Goal: Communication & Community: Answer question/provide support

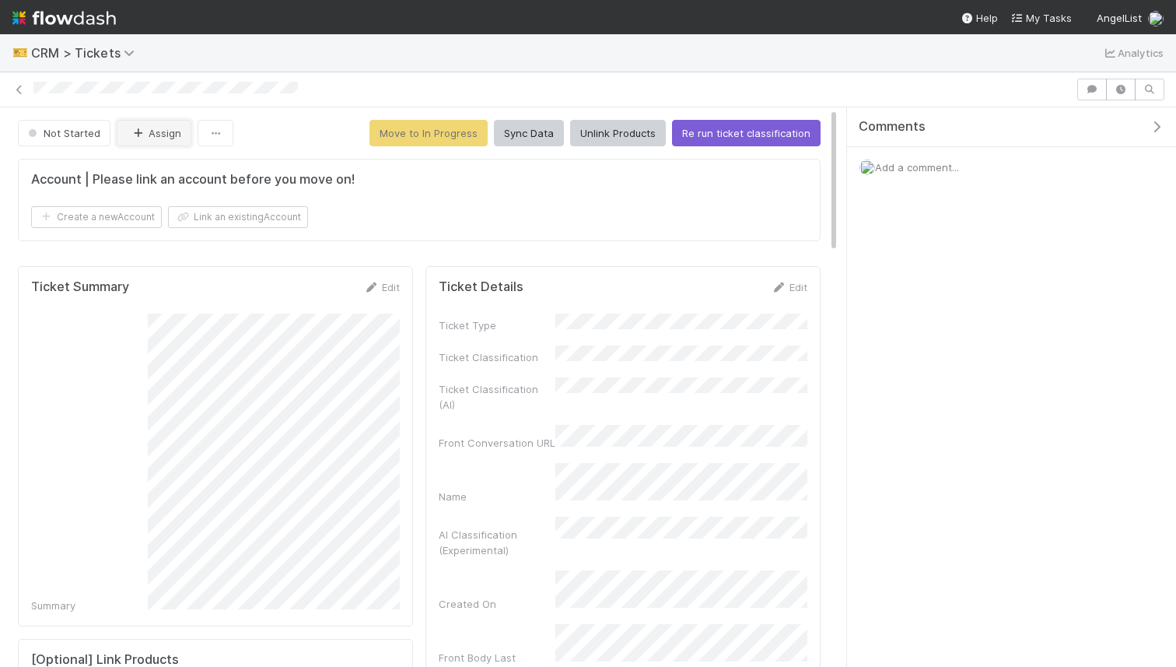
click at [141, 131] on icon "button" at bounding box center [138, 133] width 16 height 10
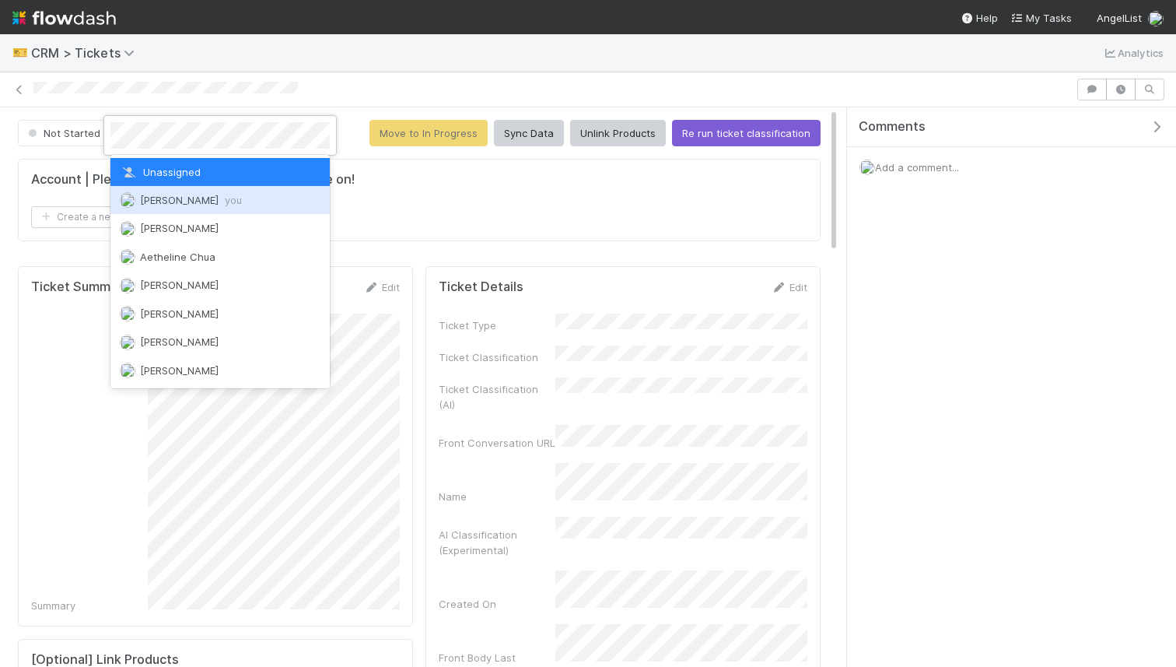
click at [187, 204] on span "[PERSON_NAME] you" at bounding box center [191, 200] width 102 height 12
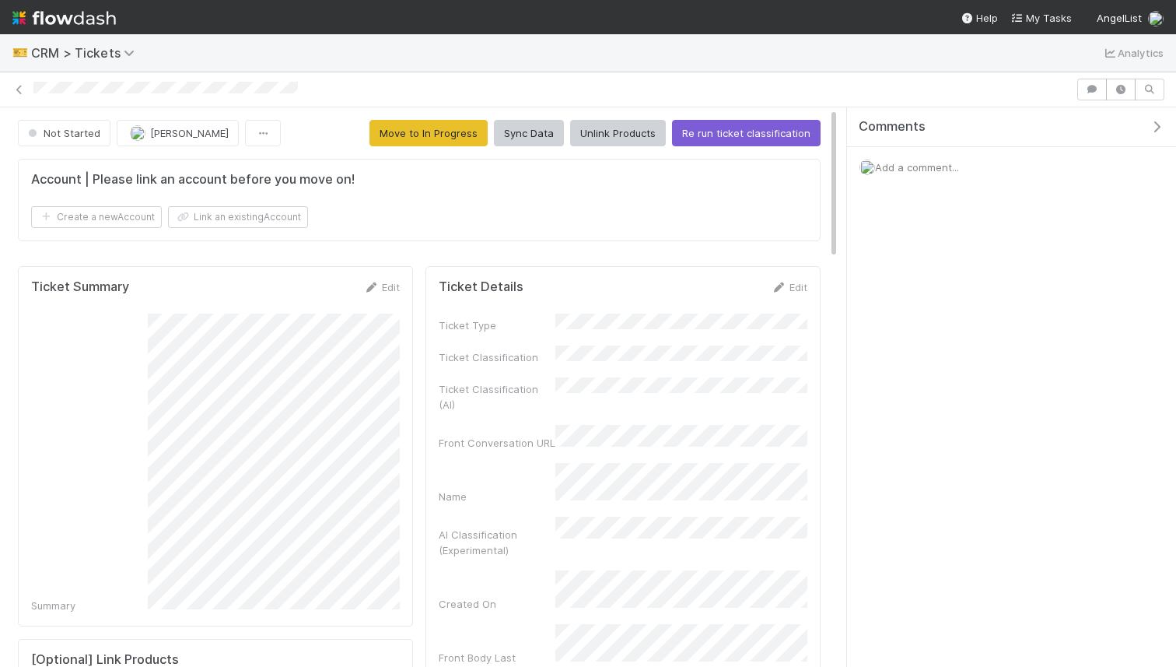
click at [455, 138] on button "Move to In Progress" at bounding box center [428, 133] width 118 height 26
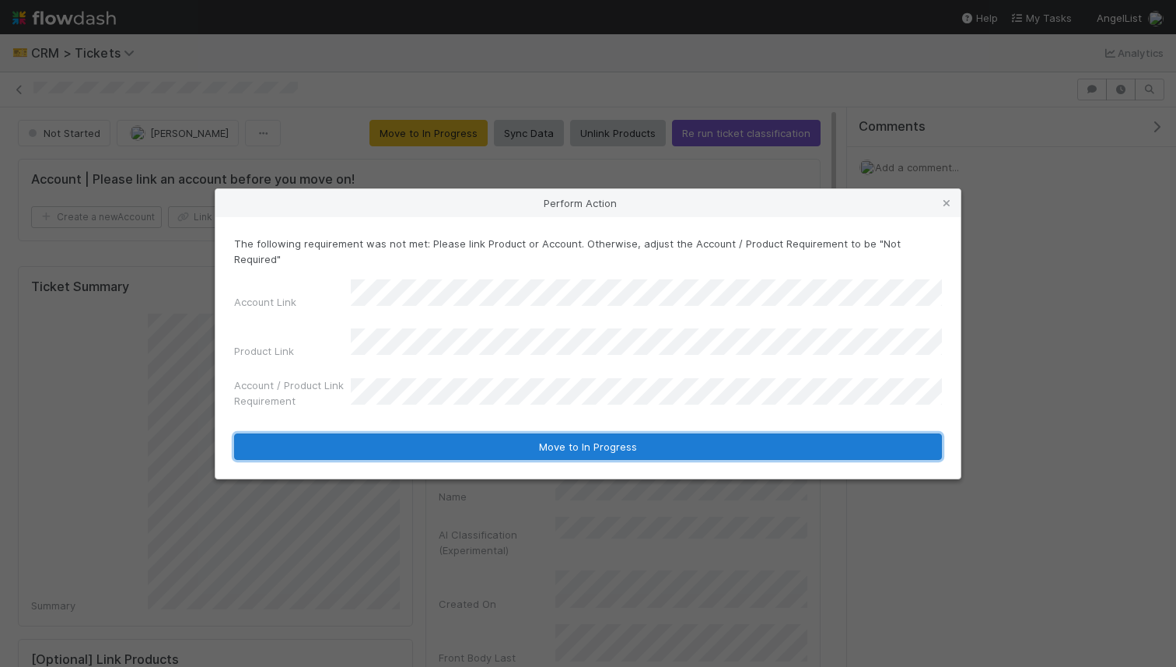
click at [429, 439] on button "Move to In Progress" at bounding box center [588, 446] width 708 height 26
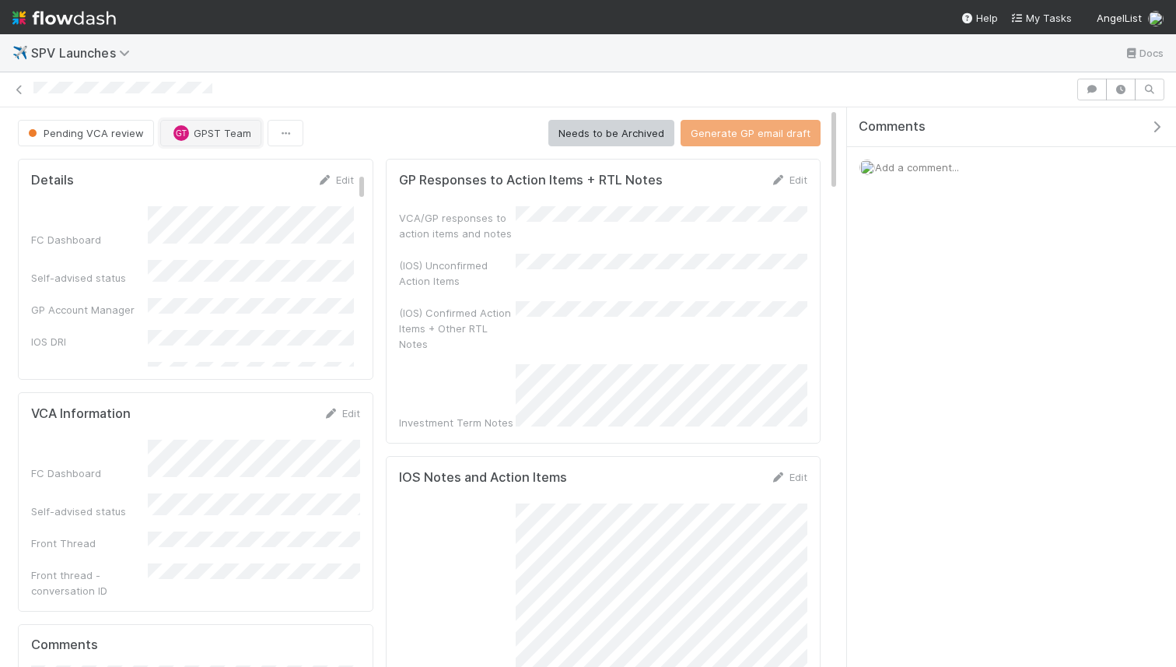
click at [207, 121] on button "GT GPST Team" at bounding box center [210, 133] width 101 height 26
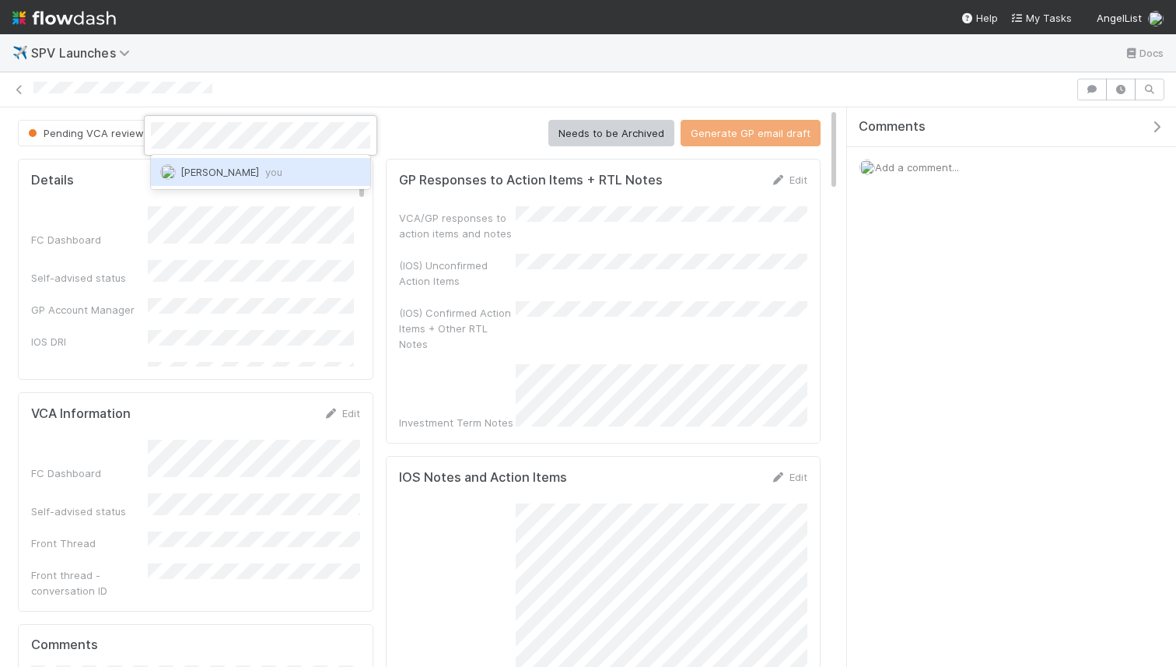
click at [238, 223] on div at bounding box center [588, 333] width 1176 height 667
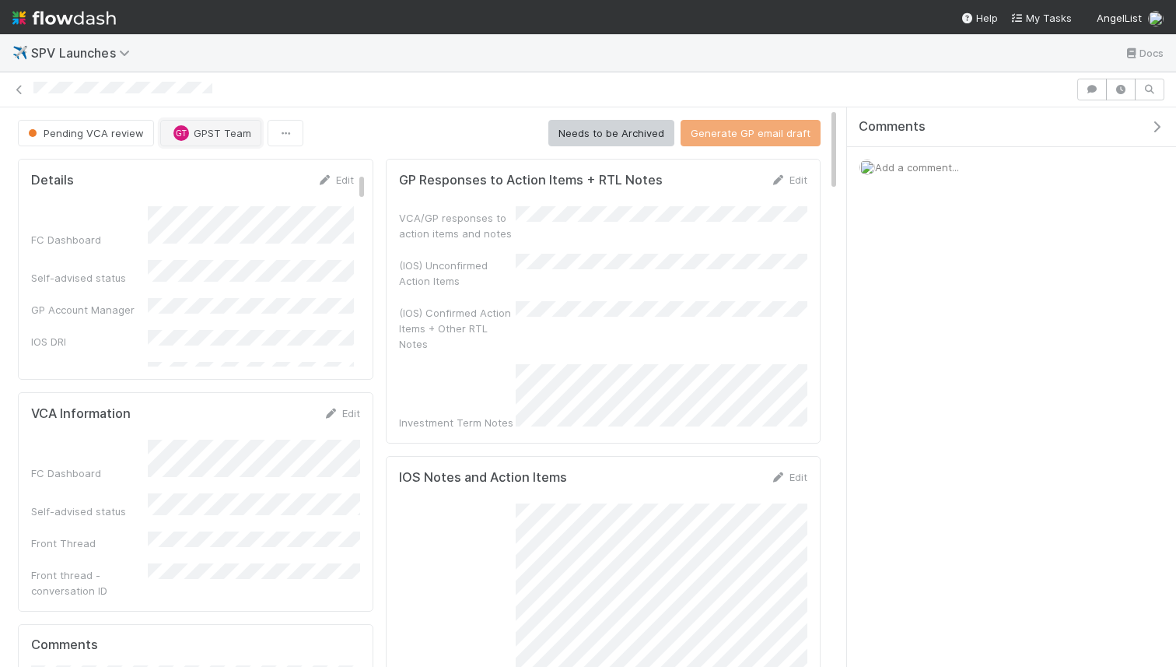
click at [231, 131] on span "GPST Team" at bounding box center [223, 133] width 58 height 12
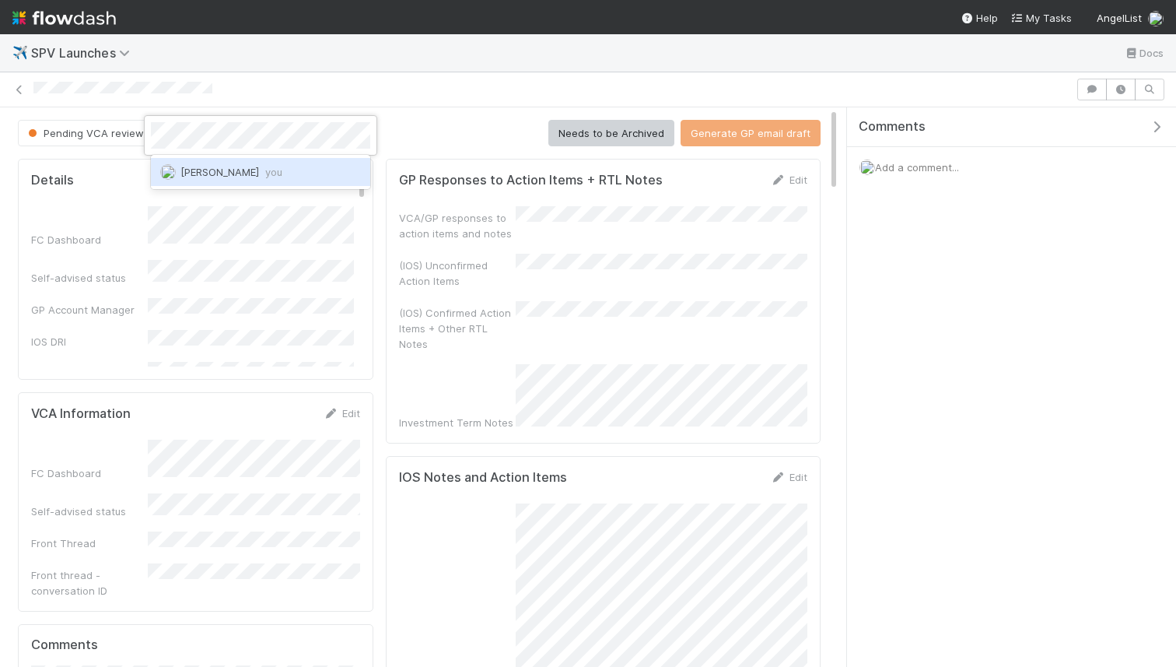
click at [265, 169] on span "you" at bounding box center [273, 172] width 17 height 12
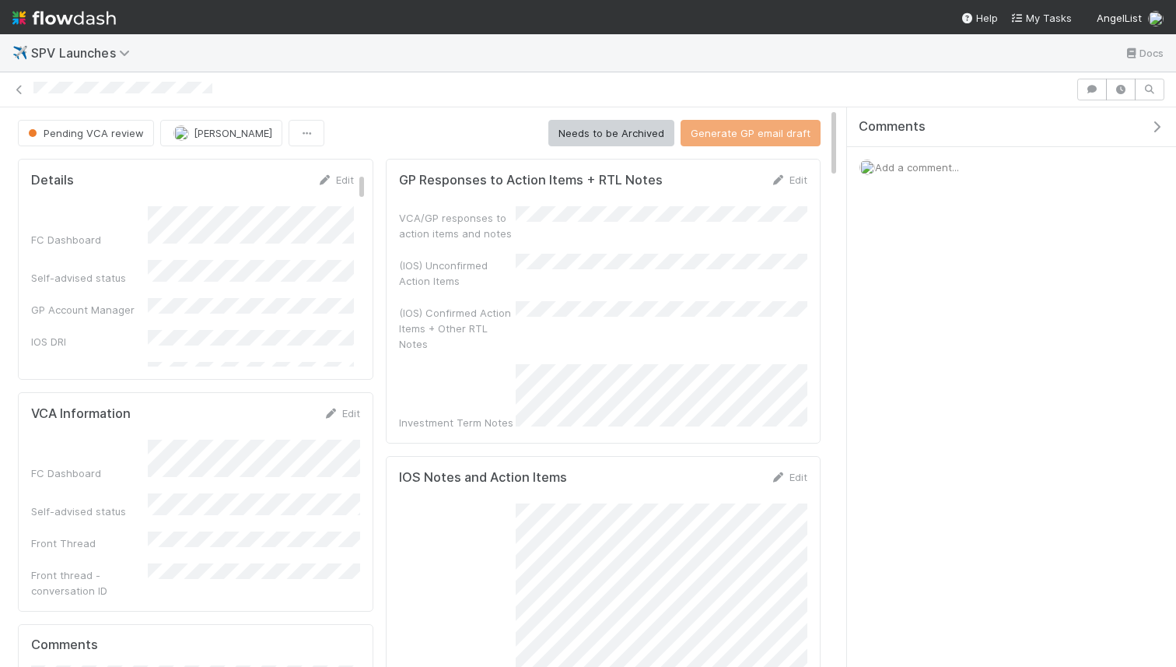
click at [338, 171] on div "Details Edit FC Dashboard Self-advised status GP Account Manager IOS DRI Ready …" at bounding box center [195, 269] width 355 height 221
click at [341, 175] on link "Edit" at bounding box center [335, 179] width 37 height 12
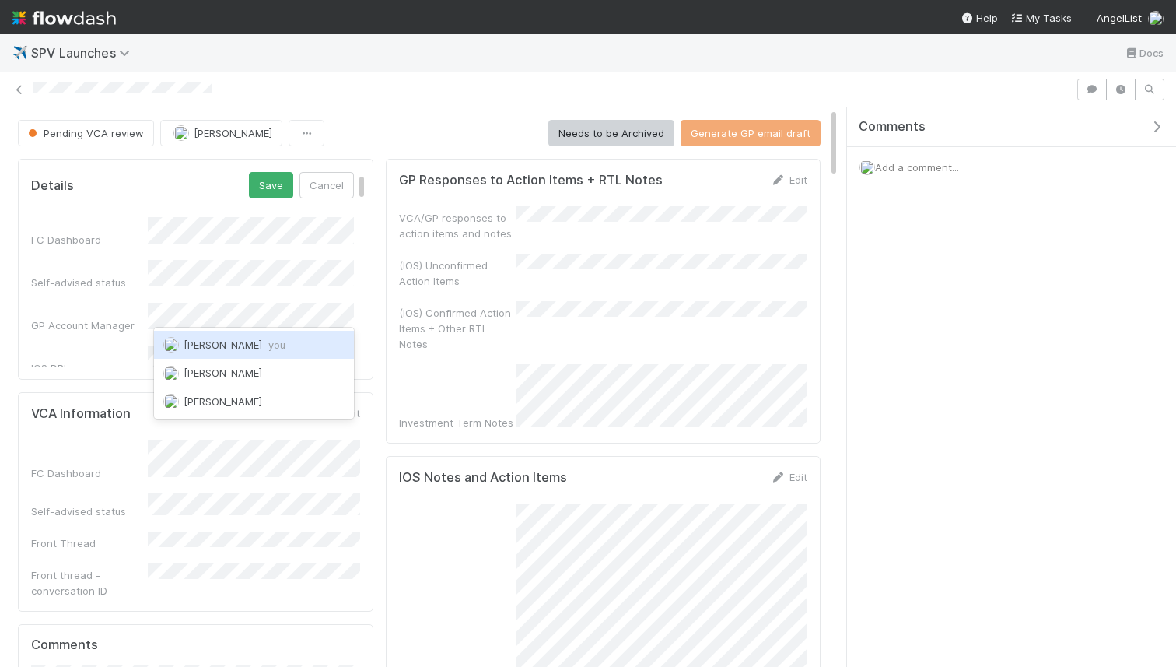
click at [229, 342] on span "Karan Thapar you" at bounding box center [235, 344] width 102 height 12
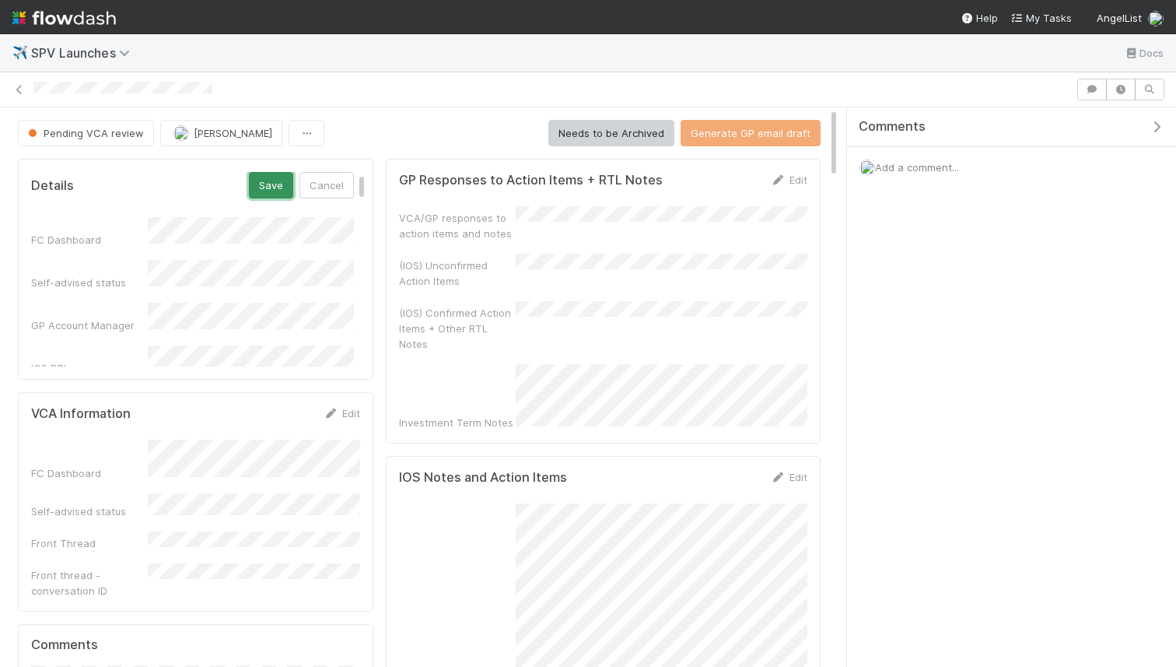
click at [275, 186] on button "Save" at bounding box center [271, 185] width 44 height 26
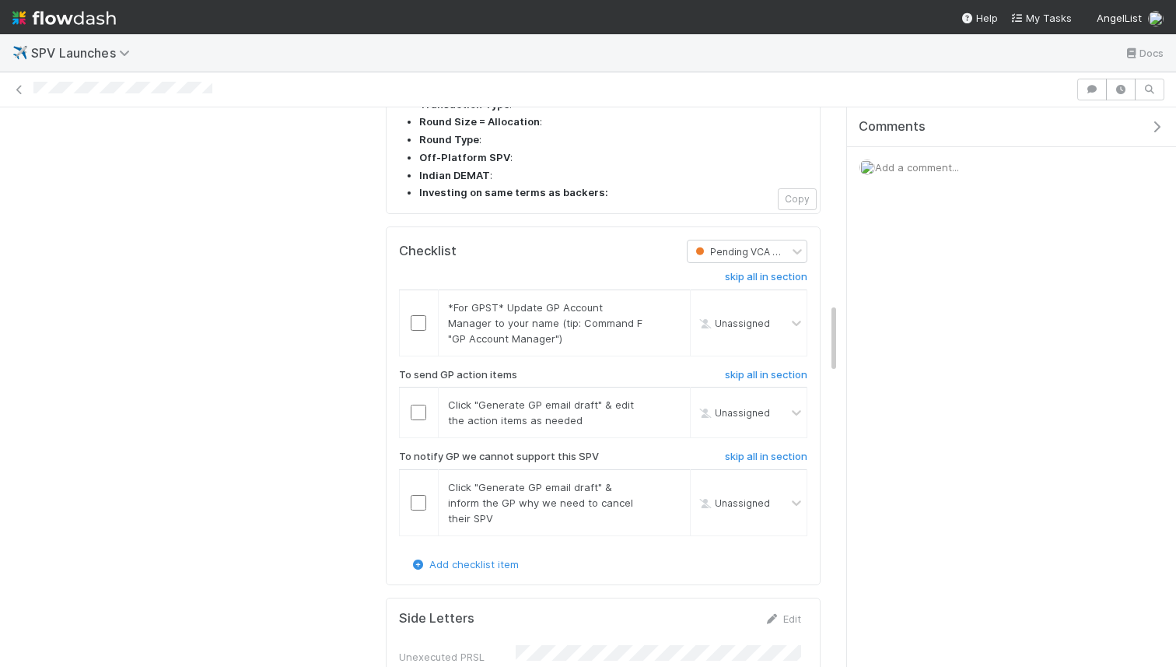
scroll to position [1170, 0]
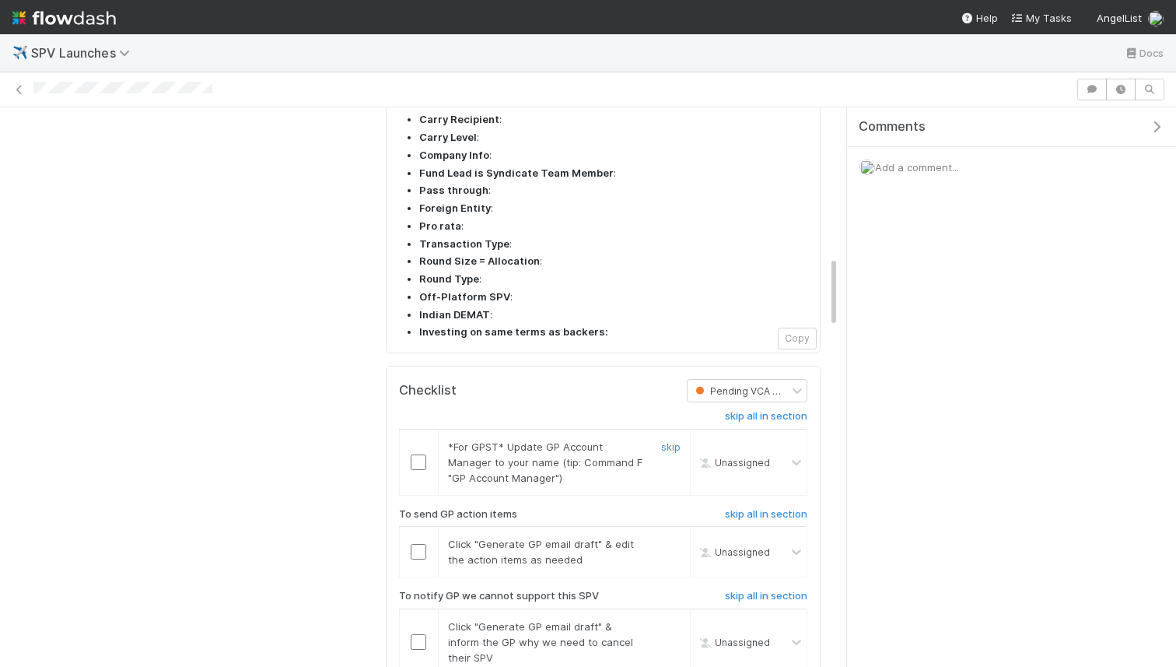
click at [417, 454] on input "checkbox" at bounding box center [419, 462] width 16 height 16
click at [416, 454] on input "checkbox" at bounding box center [419, 462] width 16 height 16
click at [416, 544] on input "checkbox" at bounding box center [419, 552] width 16 height 16
click at [423, 608] on td at bounding box center [418, 641] width 39 height 66
click at [423, 634] on input "checkbox" at bounding box center [419, 642] width 16 height 16
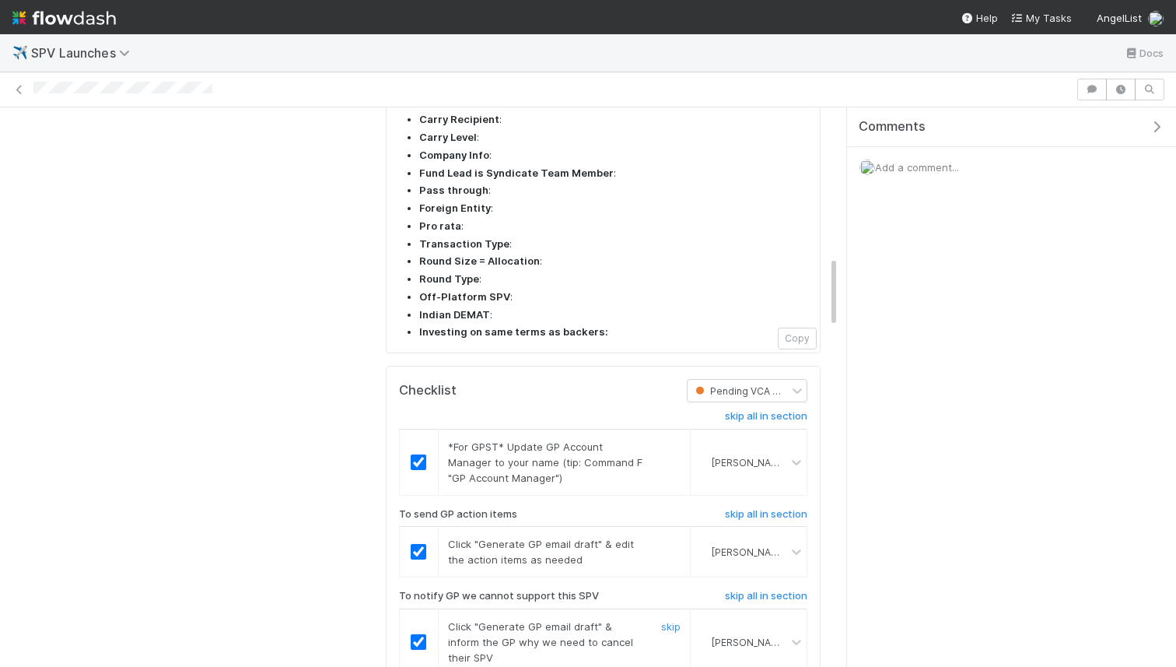
scroll to position [0, 0]
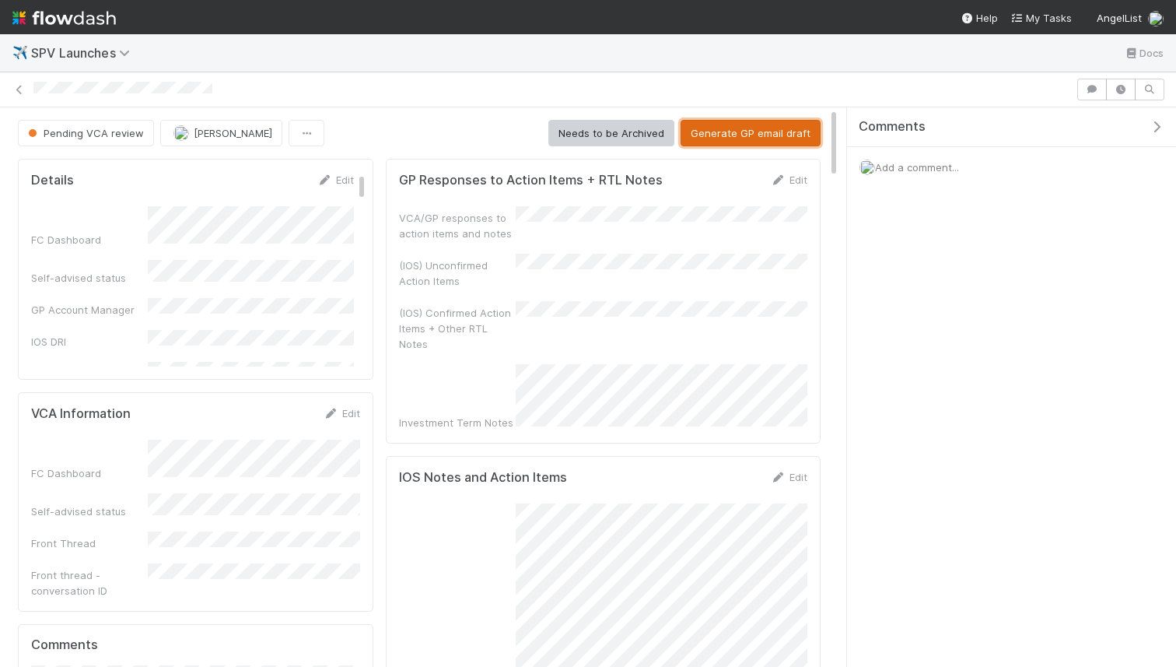
click at [711, 129] on button "Generate GP email draft" at bounding box center [751, 133] width 140 height 26
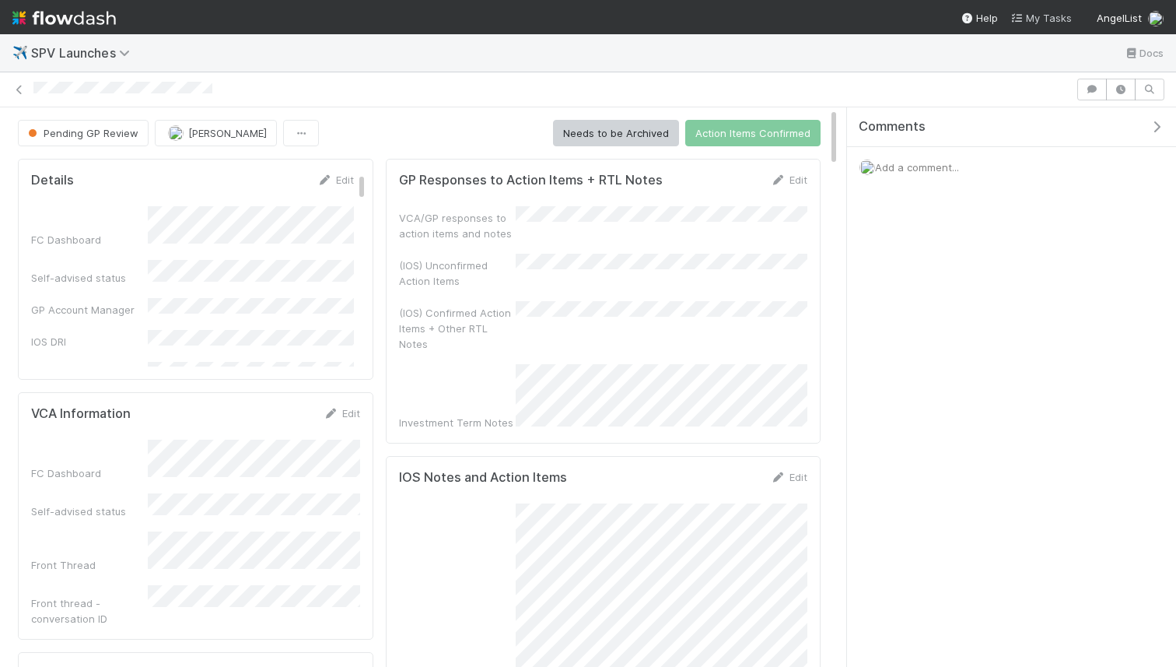
click at [1043, 18] on span "My Tasks" at bounding box center [1040, 18] width 61 height 12
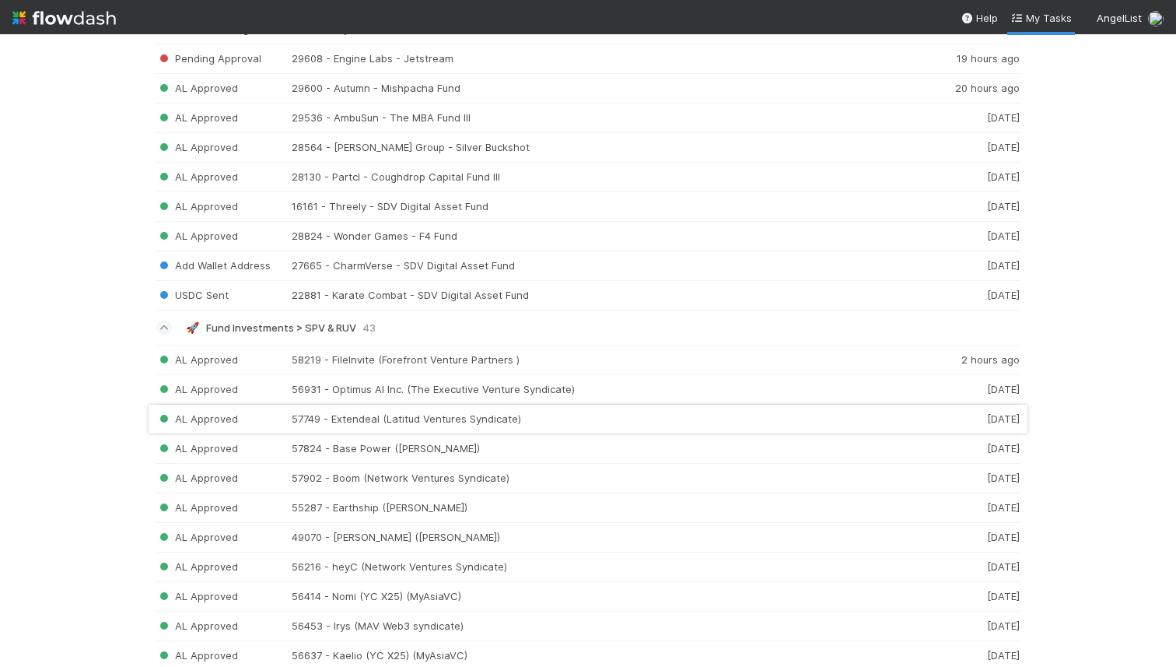
scroll to position [138, 0]
click at [482, 440] on div "AL Approved 57824 - Base Power (Blake Lieberman) 5 days ago" at bounding box center [587, 448] width 863 height 30
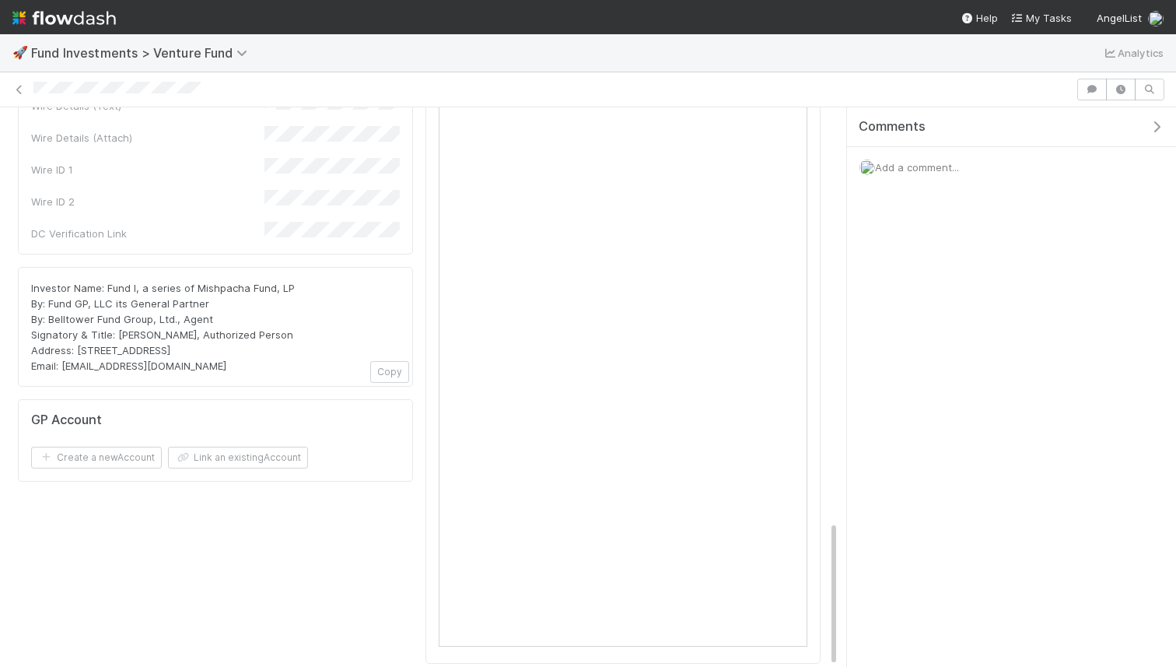
scroll to position [1576, 0]
click at [387, 366] on button "Copy" at bounding box center [389, 377] width 39 height 22
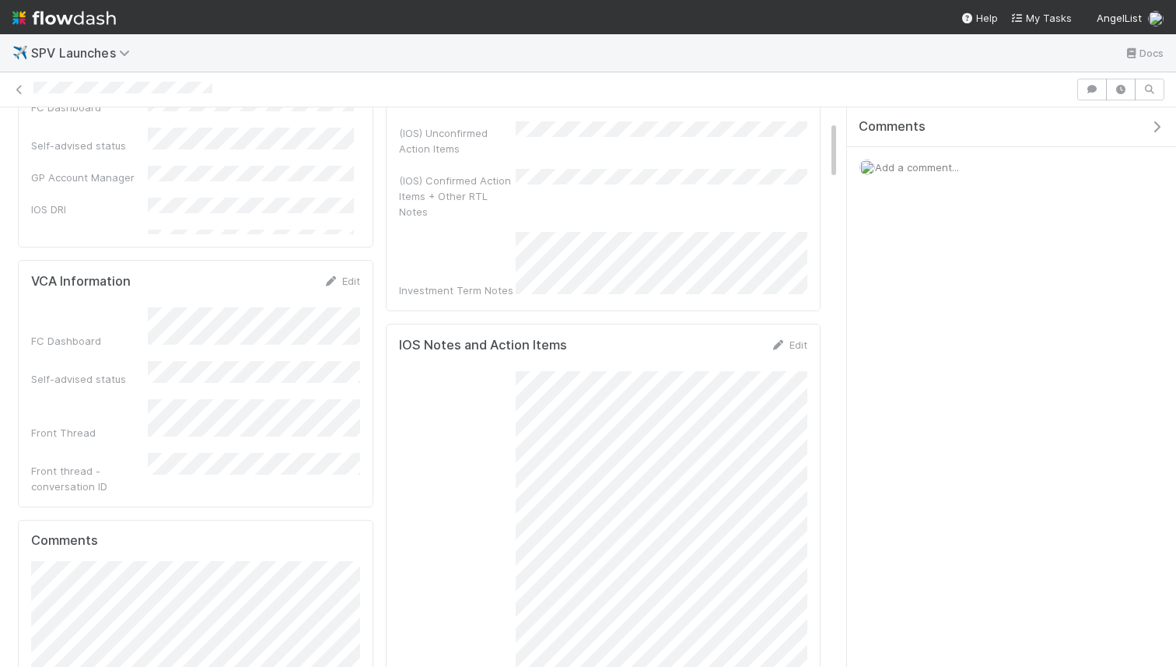
scroll to position [2, 0]
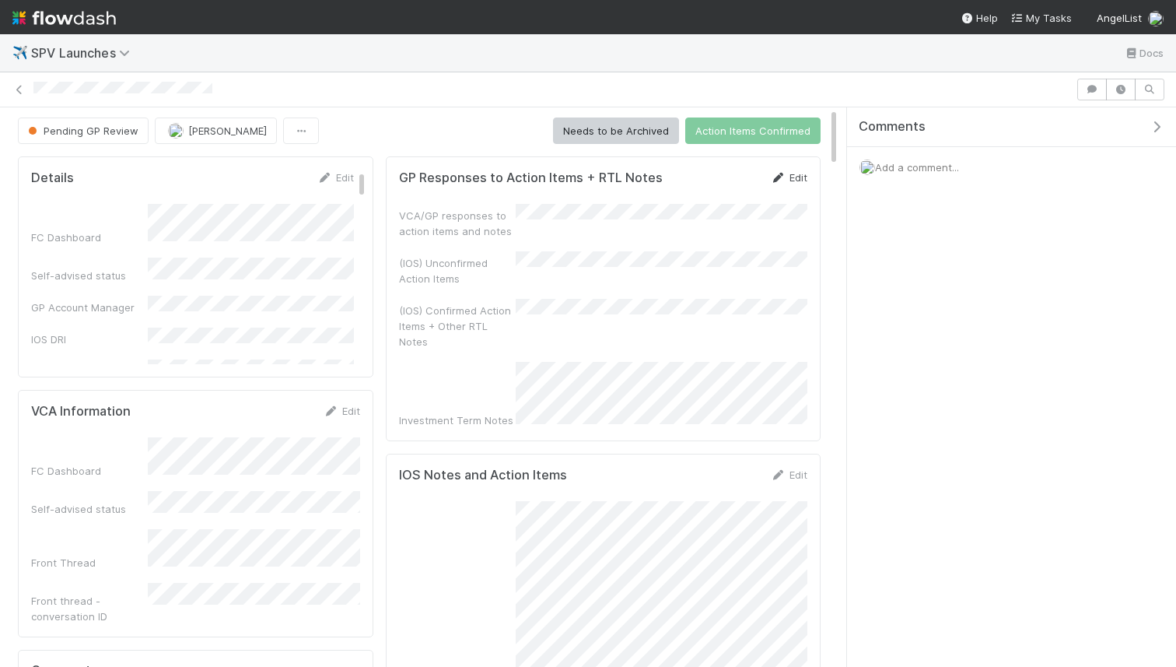
click at [785, 176] on icon at bounding box center [779, 178] width 16 height 10
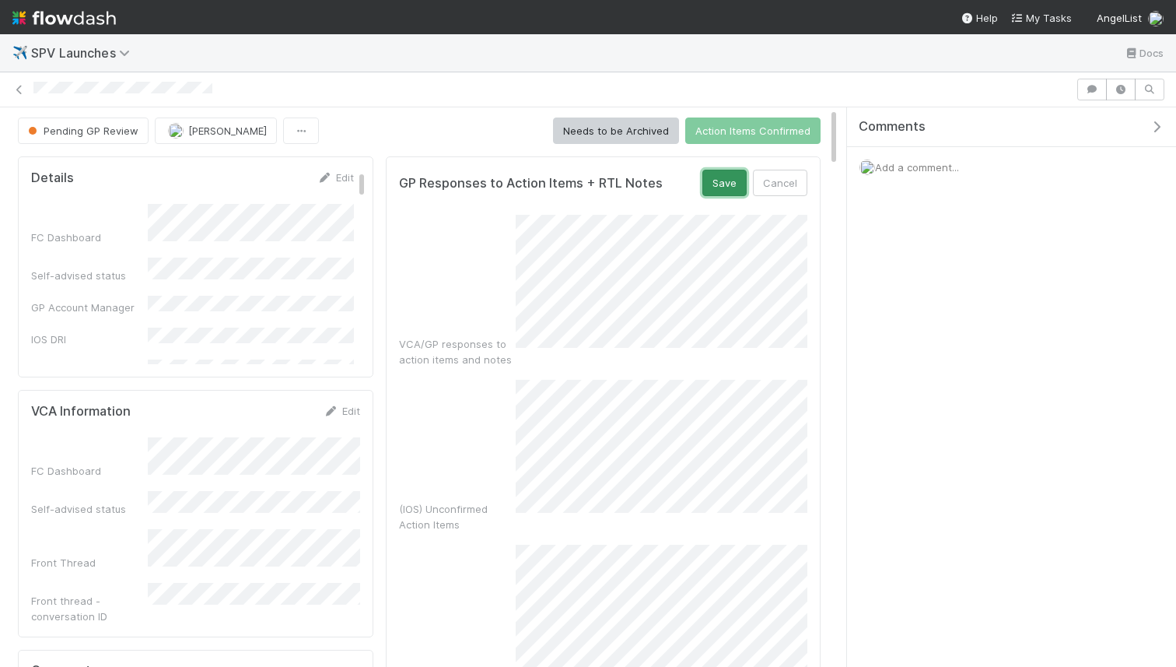
click at [723, 179] on button "Save" at bounding box center [724, 183] width 44 height 26
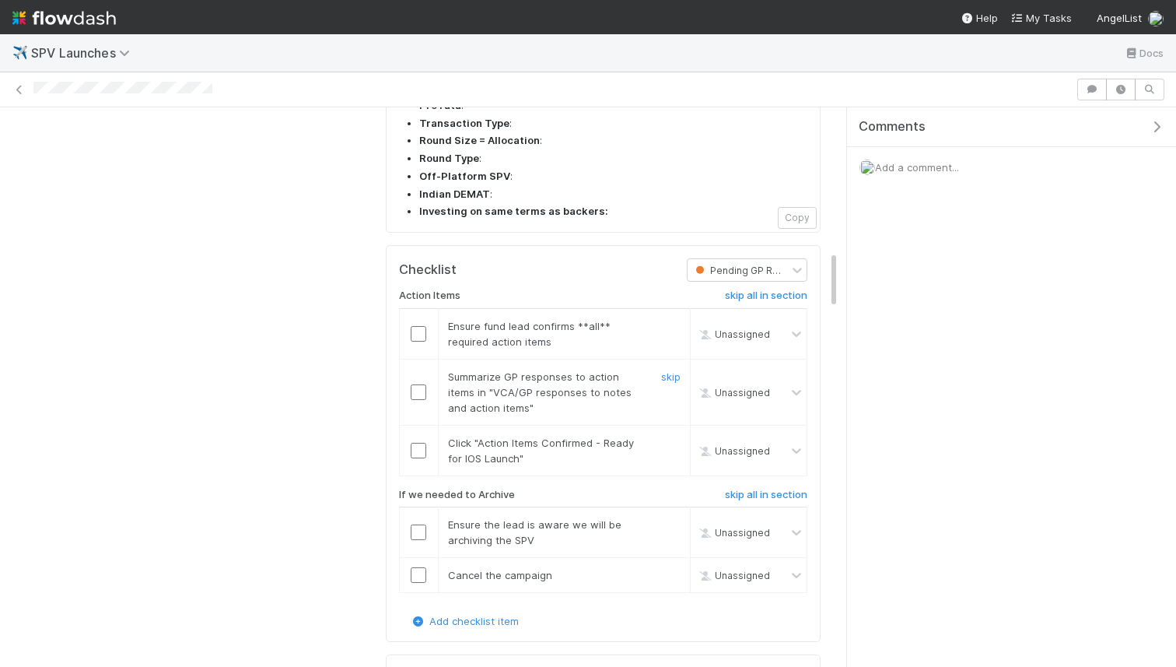
scroll to position [1449, 0]
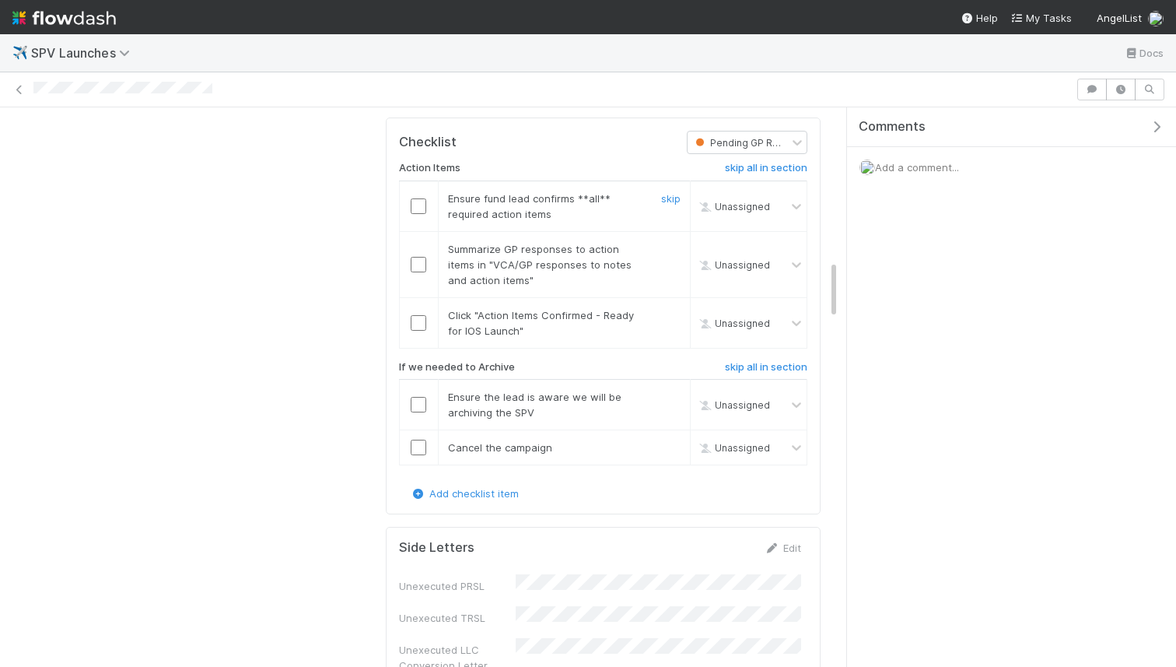
click at [413, 180] on td at bounding box center [418, 205] width 39 height 51
click at [414, 198] on input "checkbox" at bounding box center [419, 206] width 16 height 16
click at [425, 257] on input "checkbox" at bounding box center [419, 265] width 16 height 16
click at [418, 198] on input "checkbox" at bounding box center [419, 206] width 16 height 16
click at [414, 315] on input "checkbox" at bounding box center [419, 323] width 16 height 16
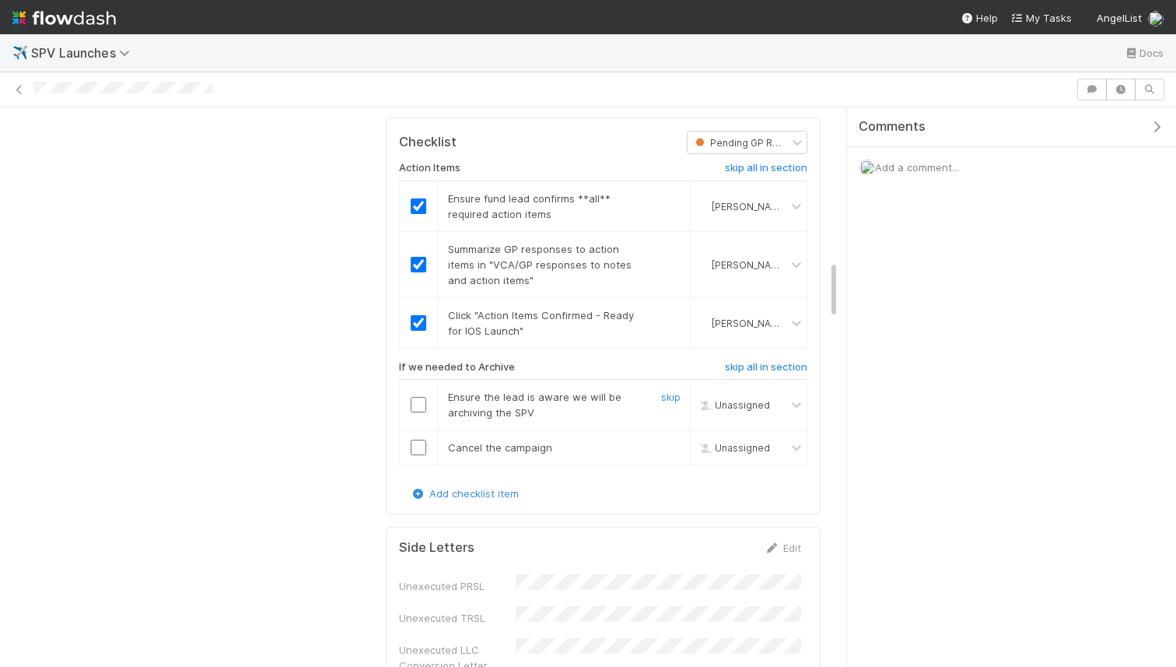
click at [668, 390] on link "skip" at bounding box center [670, 396] width 19 height 12
click at [670, 441] on link "skip" at bounding box center [670, 447] width 19 height 12
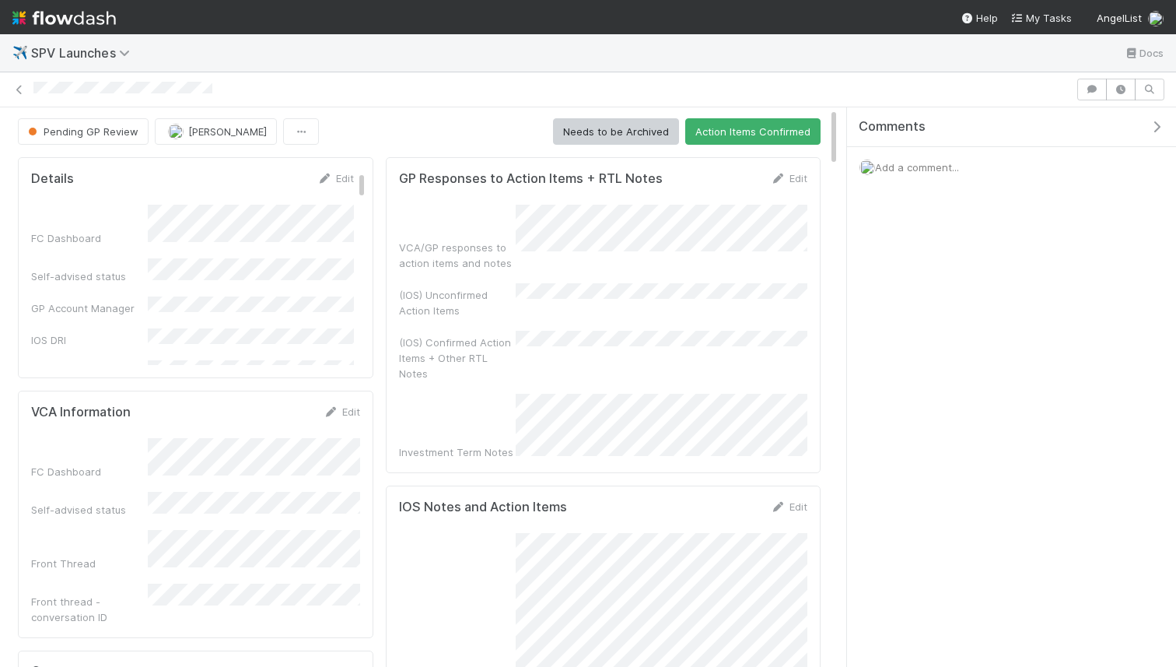
scroll to position [0, 0]
click at [731, 128] on button "Action Items Confirmed" at bounding box center [752, 133] width 135 height 26
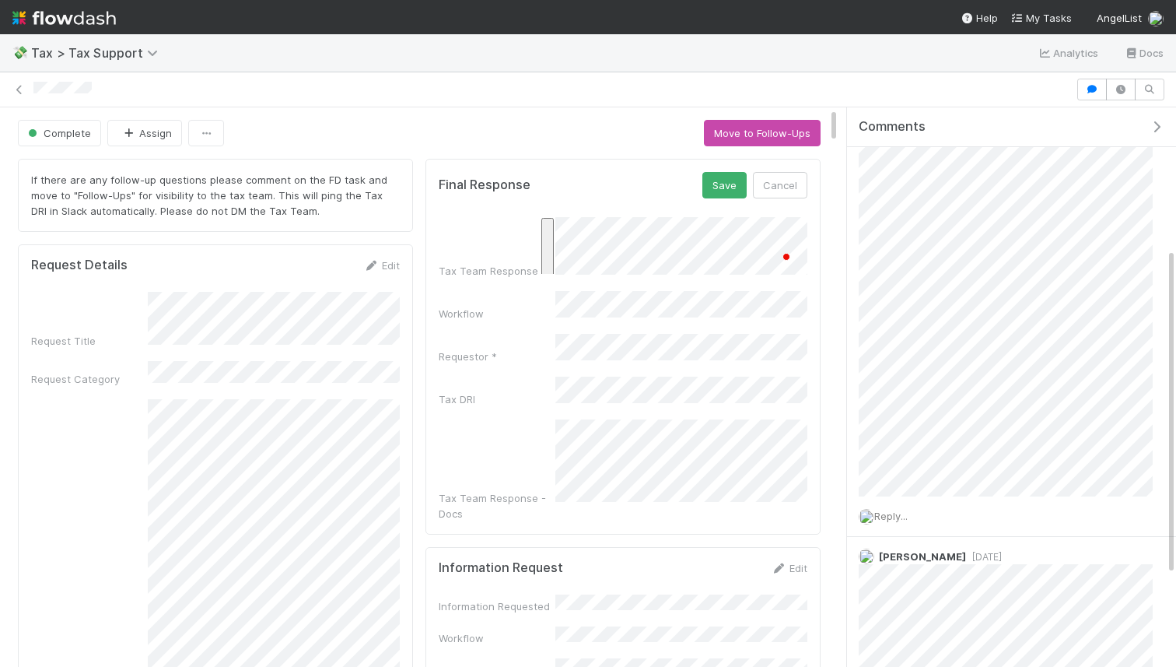
scroll to position [709, 0]
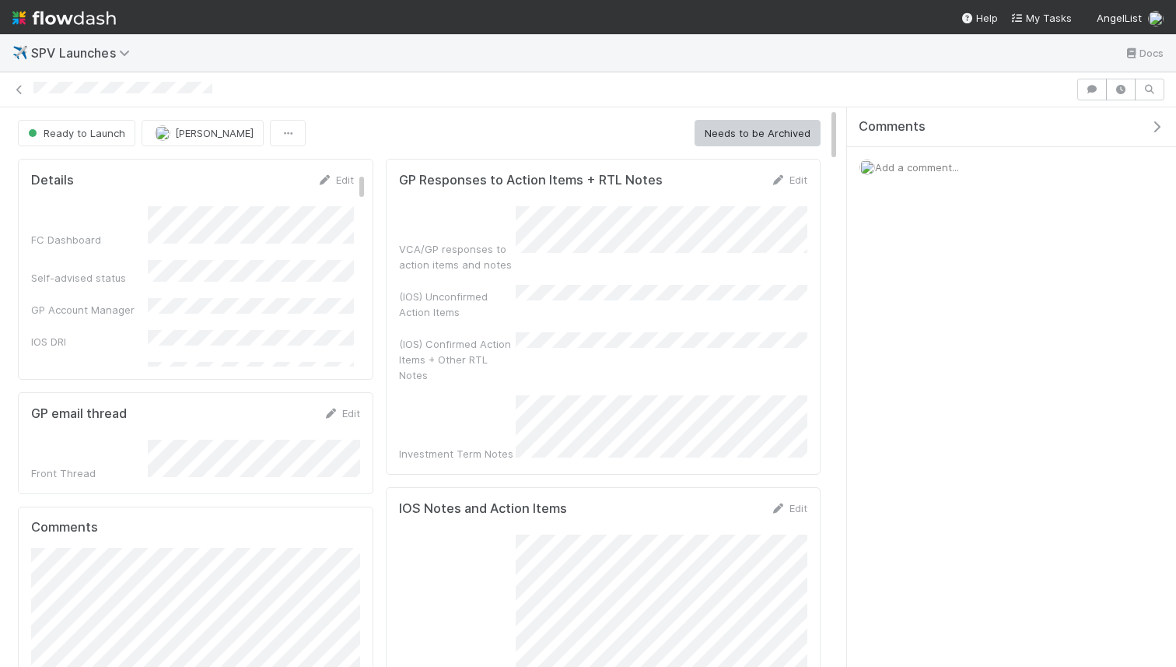
click at [103, 2] on link at bounding box center [63, 17] width 103 height 35
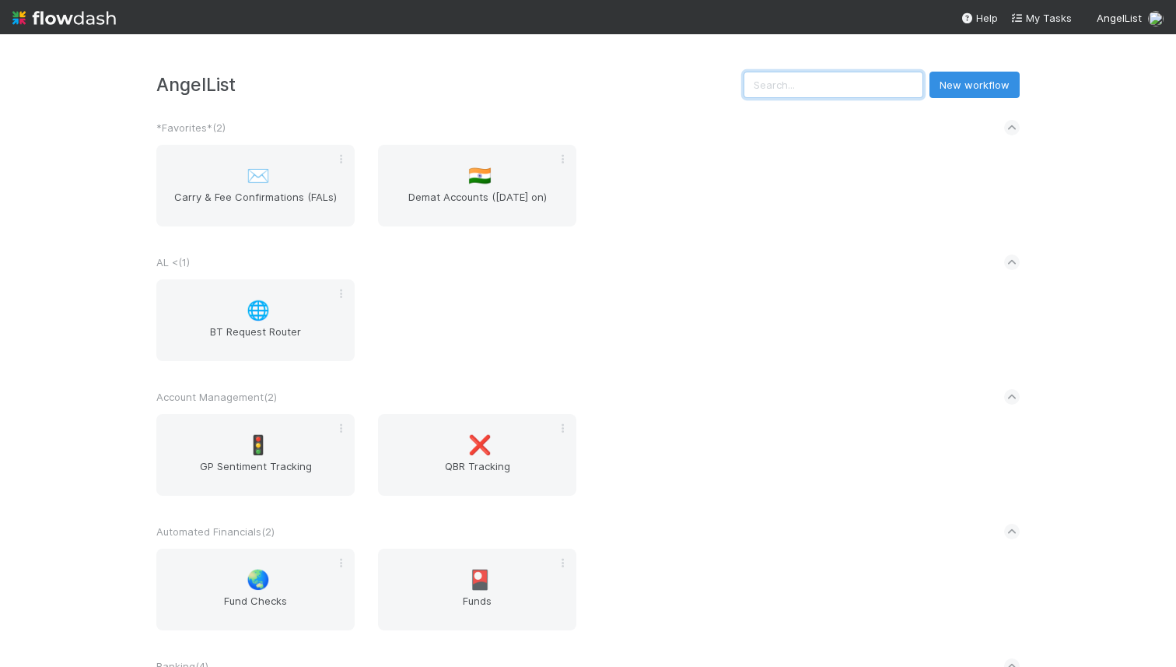
click at [848, 83] on input "text" at bounding box center [834, 85] width 180 height 26
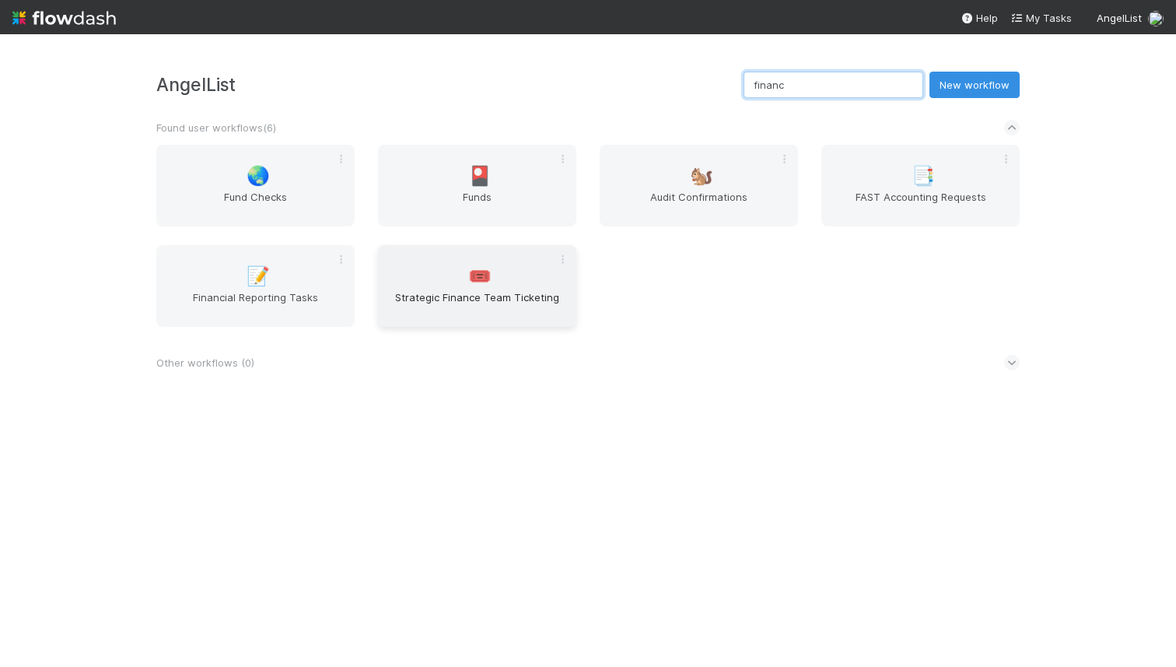
type input "financ"
click at [476, 257] on div "🎟️ Strategic Finance Team Ticketing" at bounding box center [477, 286] width 198 height 82
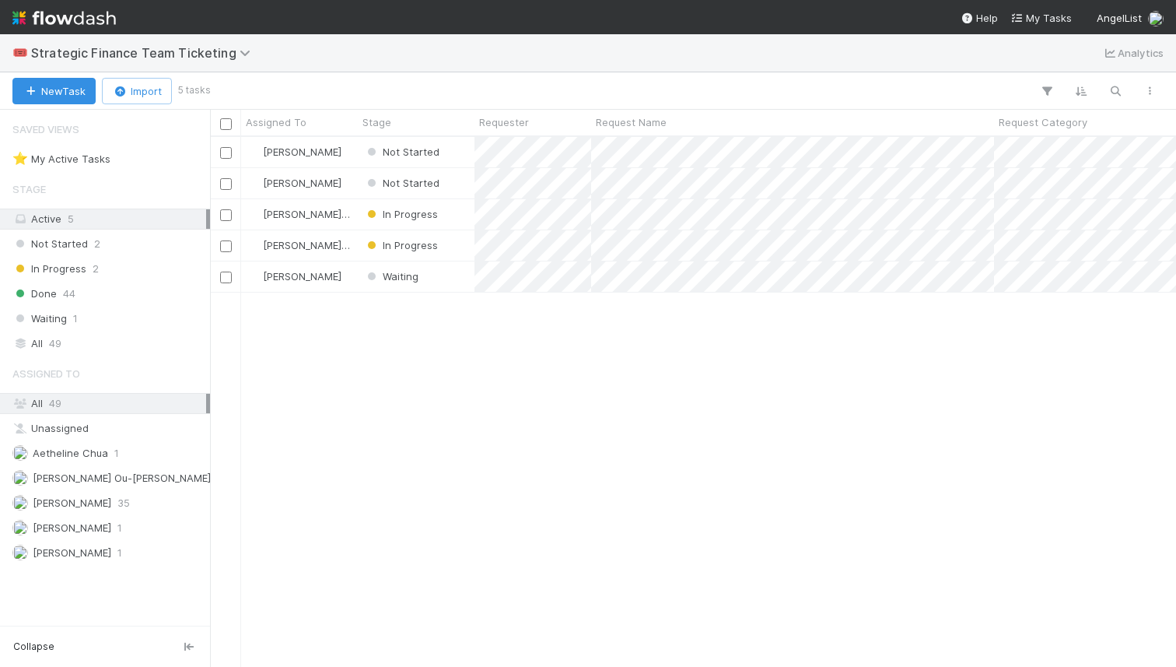
scroll to position [529, 966]
click at [472, 152] on div "Not Started" at bounding box center [416, 152] width 117 height 30
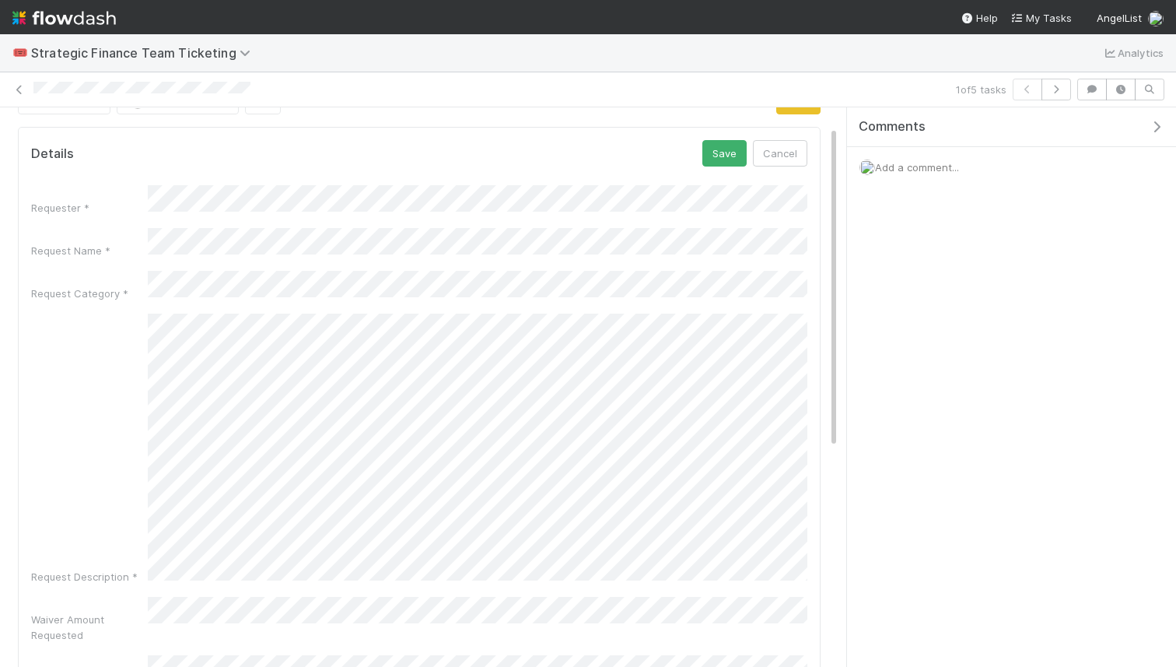
scroll to position [20, 0]
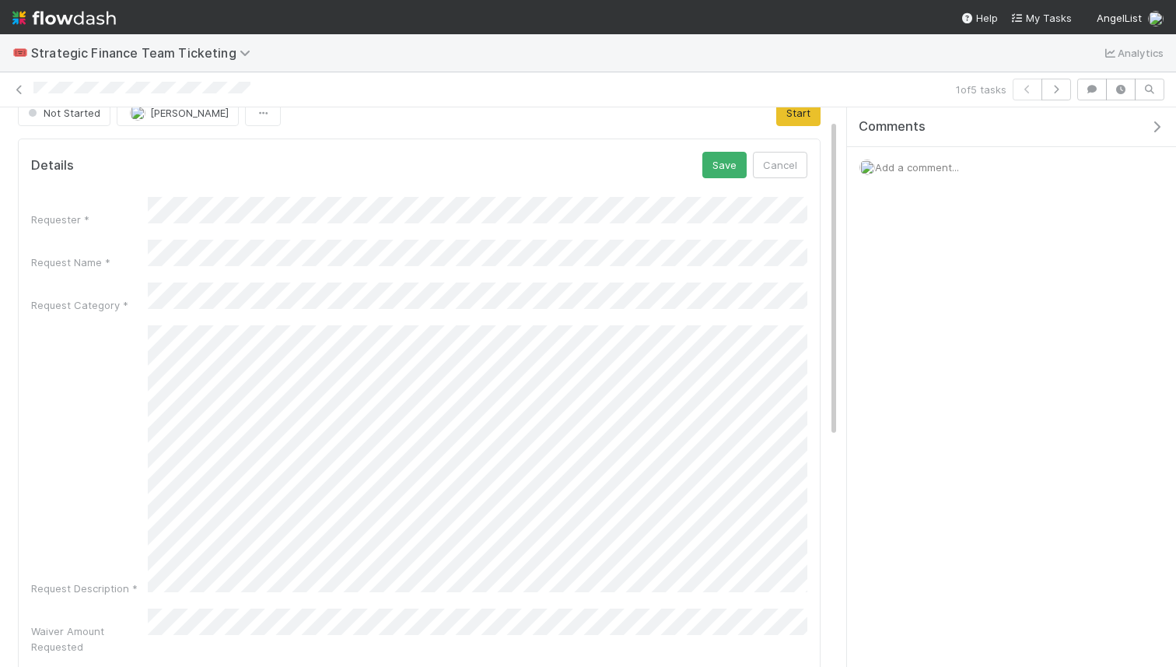
click at [921, 177] on div "Add a comment..." at bounding box center [1011, 167] width 329 height 40
click at [912, 171] on span "Add a comment..." at bounding box center [917, 167] width 84 height 12
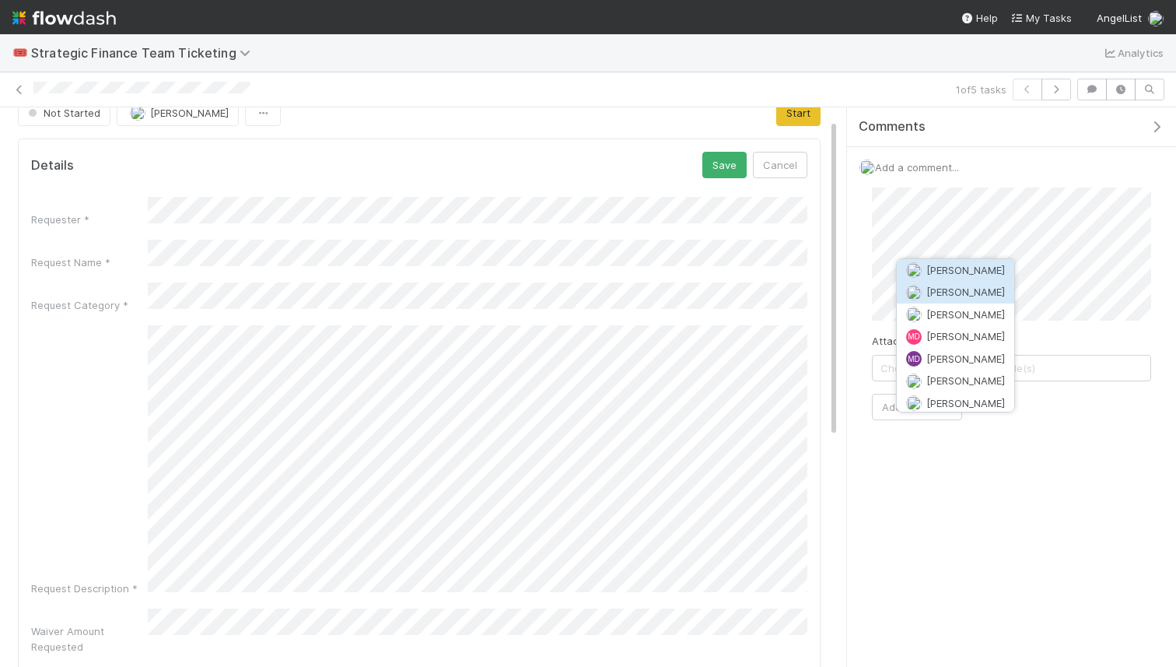
click at [971, 292] on span "Michael Binck" at bounding box center [965, 291] width 79 height 12
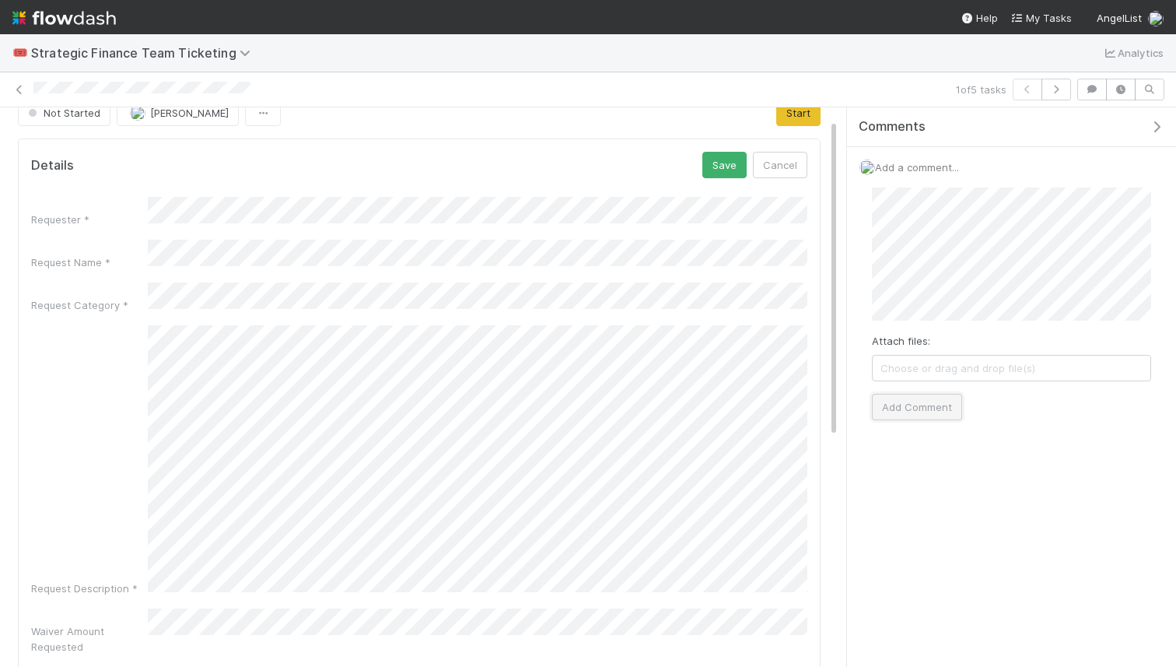
click at [926, 401] on button "Add Comment" at bounding box center [917, 407] width 90 height 26
click at [783, 173] on button "Cancel" at bounding box center [780, 165] width 54 height 26
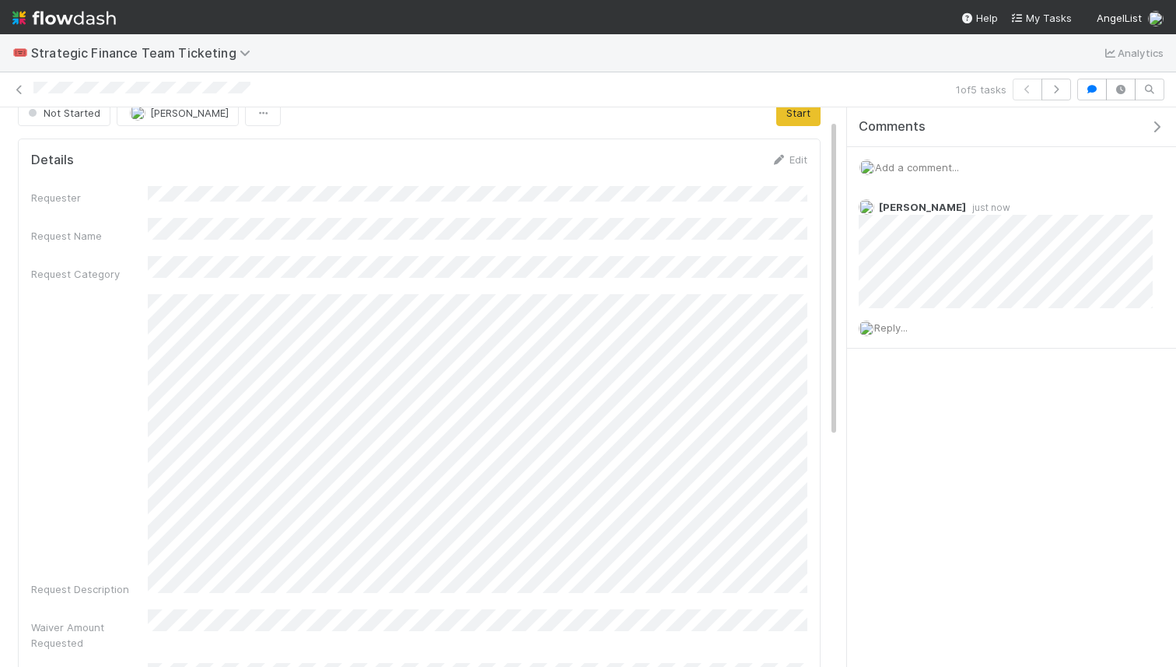
scroll to position [0, 0]
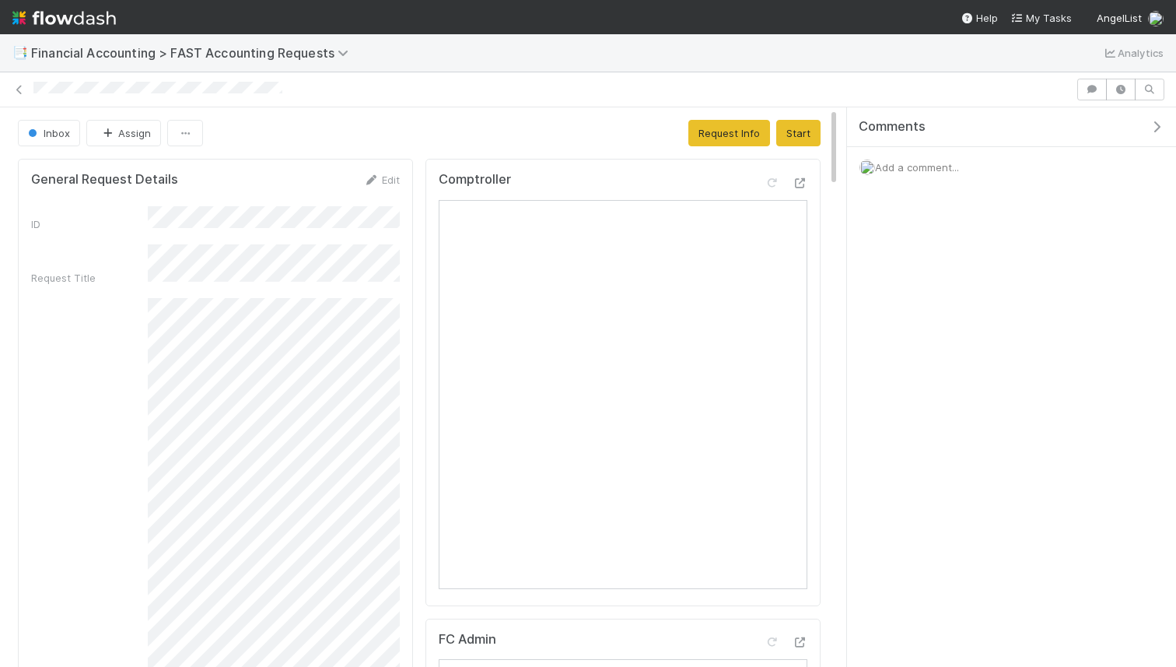
click at [892, 162] on span "Add a comment..." at bounding box center [917, 167] width 84 height 12
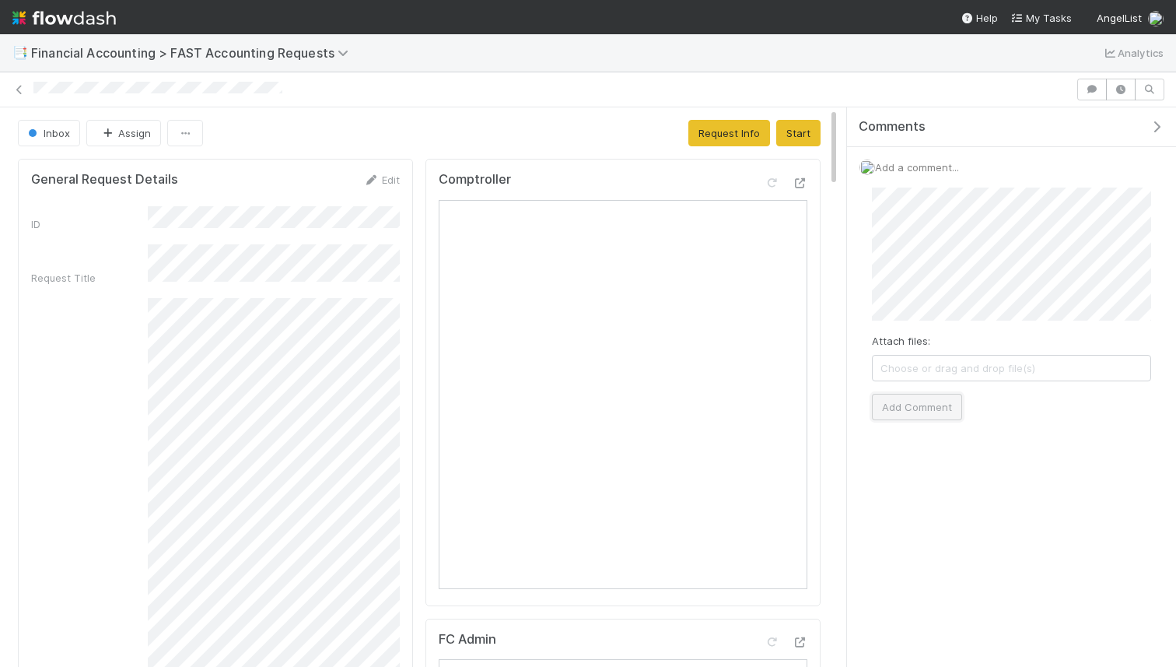
click at [889, 397] on button "Add Comment" at bounding box center [917, 407] width 90 height 26
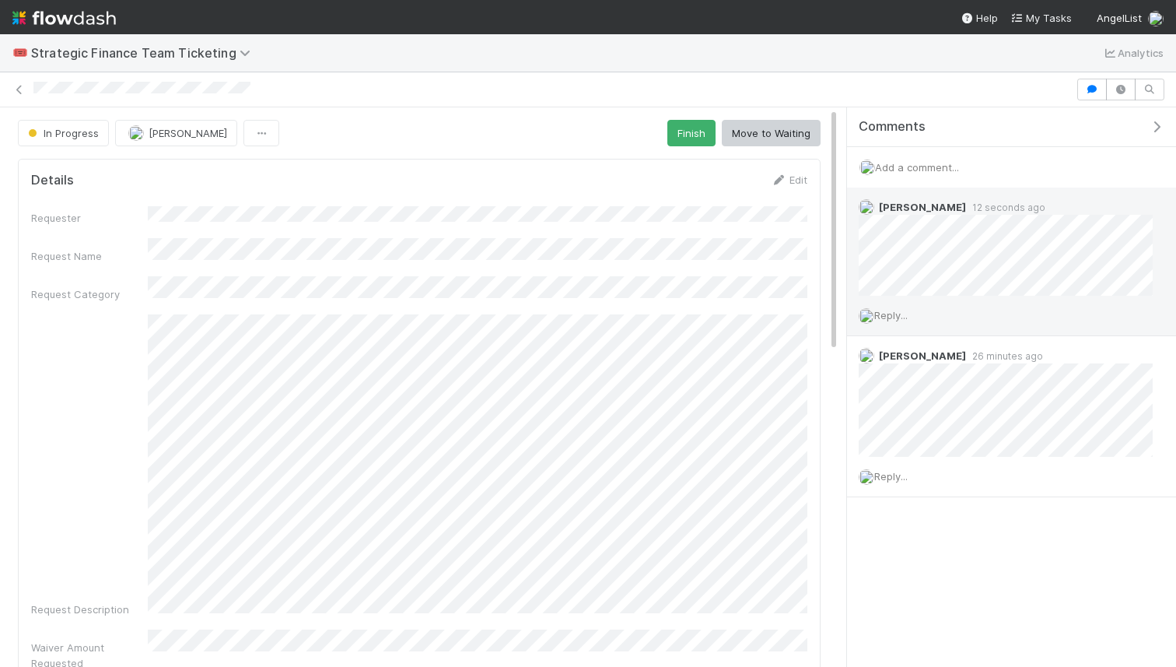
click at [903, 314] on span "Reply..." at bounding box center [890, 315] width 33 height 12
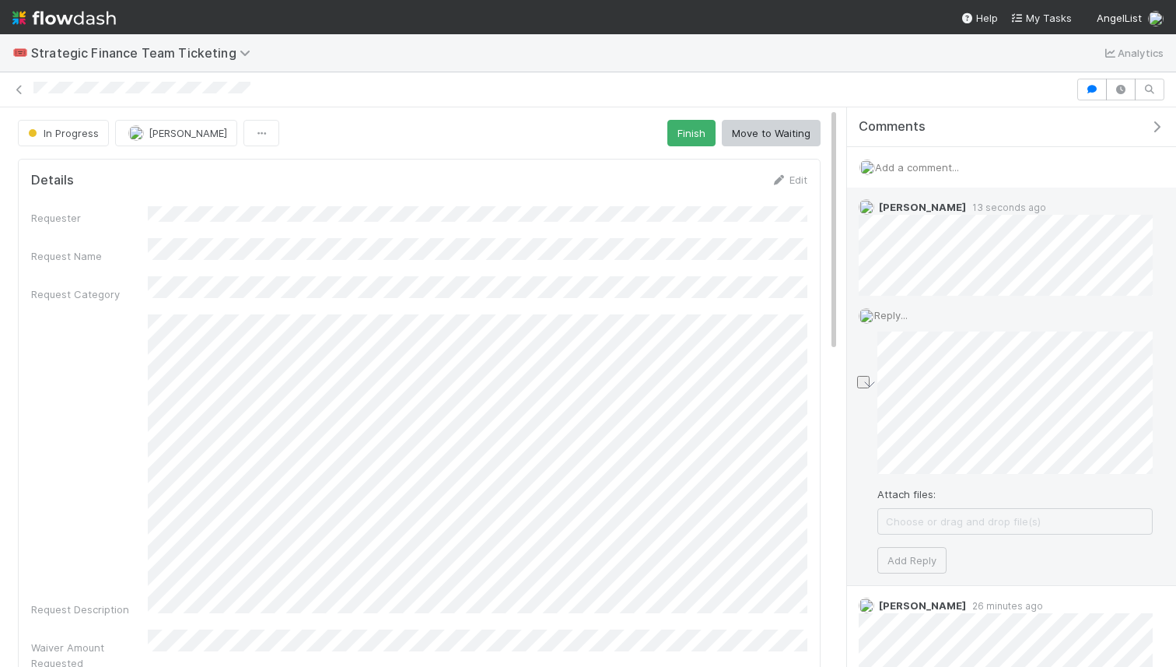
click at [1173, 457] on div "[PERSON_NAME] 13 seconds ago Reply... Attach files: Choose or drag and drop fil…" at bounding box center [1011, 386] width 329 height 398
click at [908, 551] on button "Add Reply" at bounding box center [911, 560] width 69 height 26
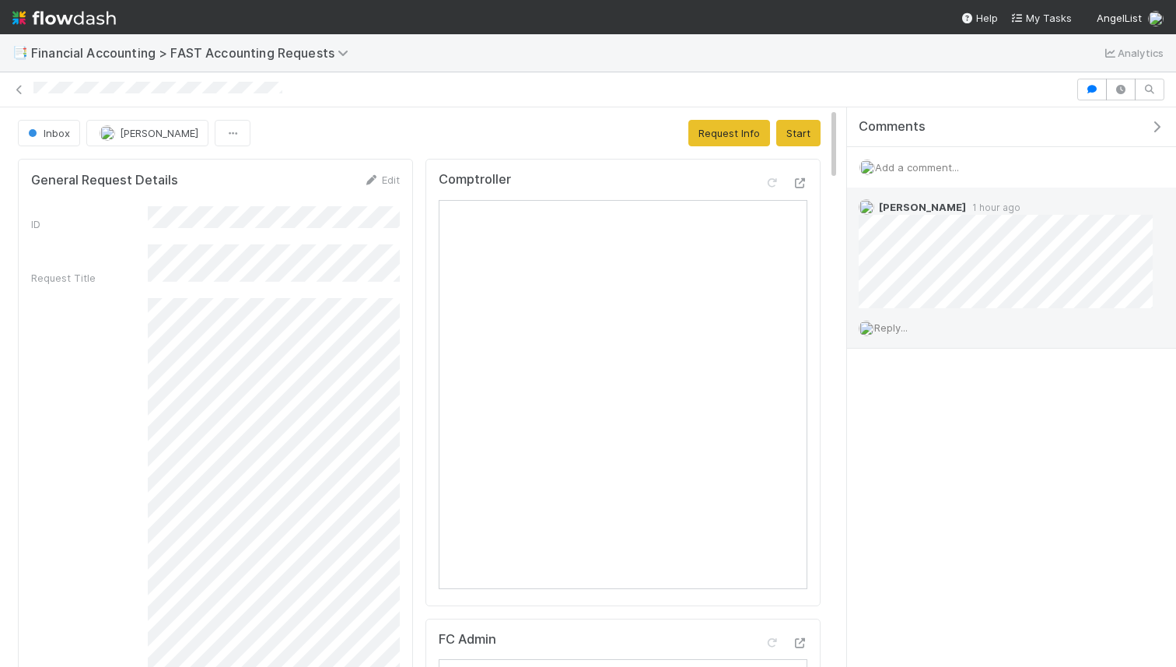
click at [894, 325] on span "Reply..." at bounding box center [890, 327] width 33 height 12
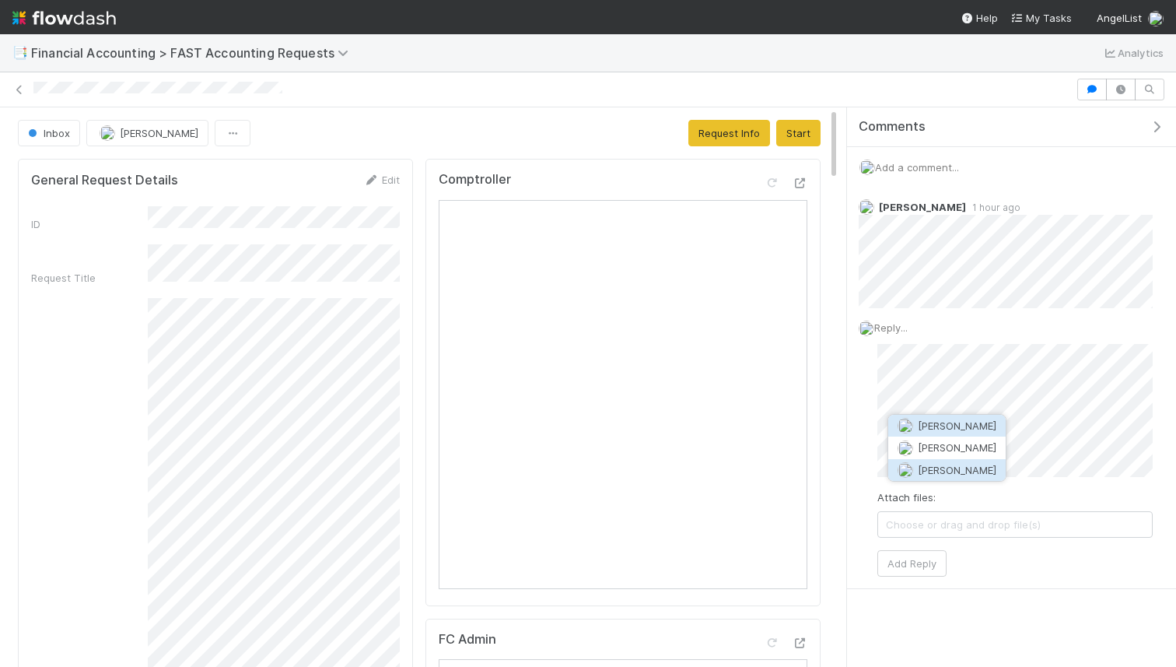
click at [954, 465] on span "[PERSON_NAME]" at bounding box center [957, 470] width 79 height 12
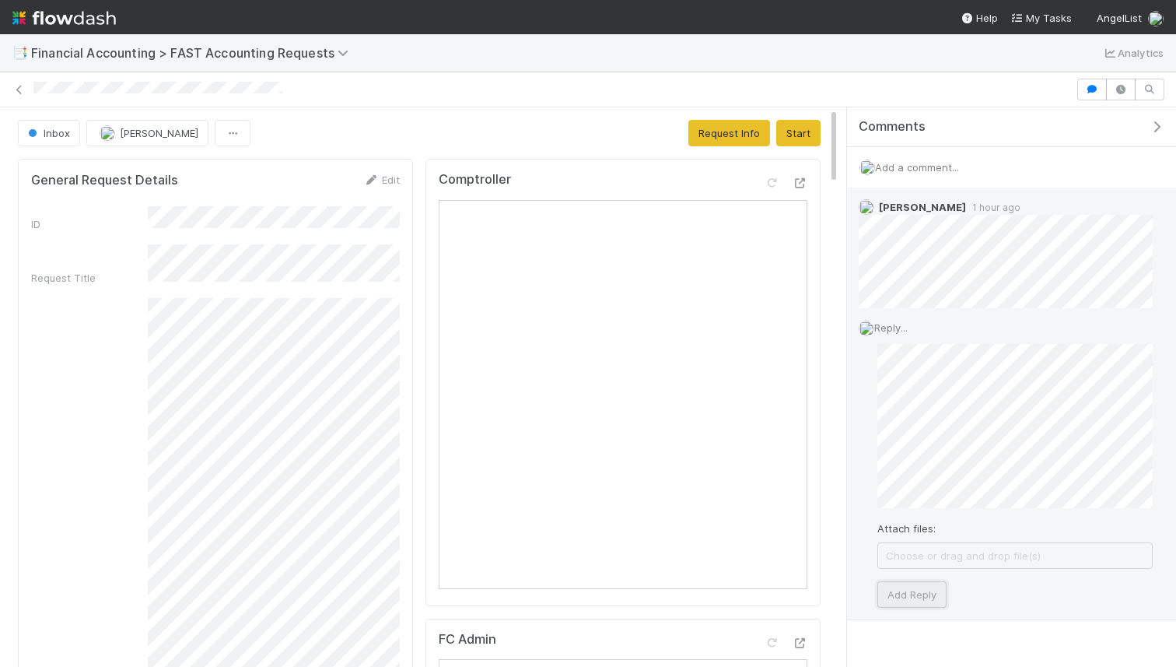
click at [919, 601] on button "Add Reply" at bounding box center [911, 594] width 69 height 26
